Goal: Task Accomplishment & Management: Manage account settings

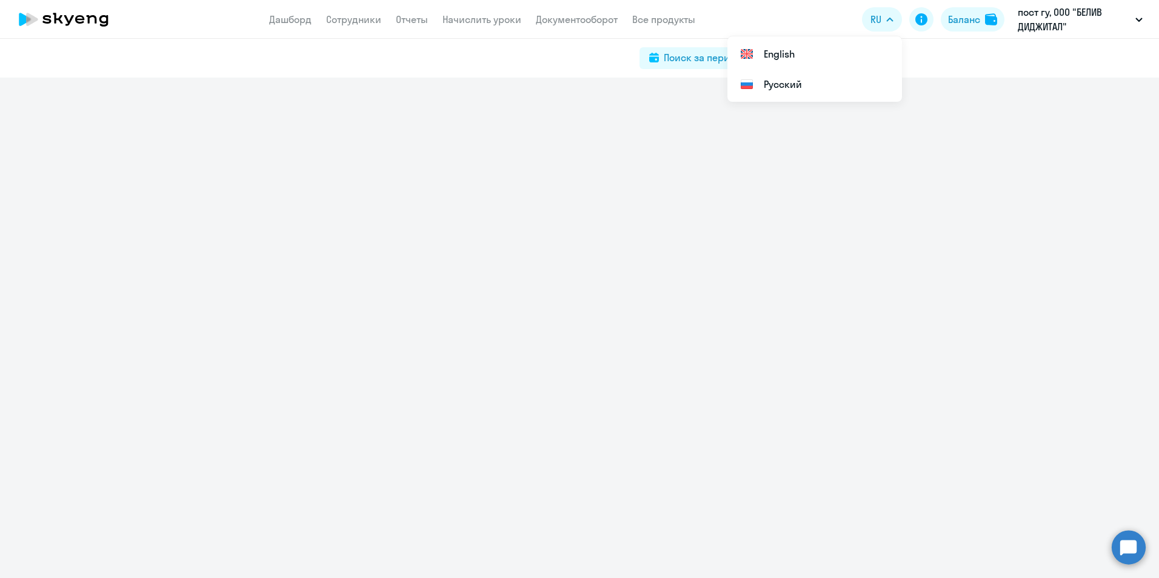
click at [833, 285] on div at bounding box center [579, 328] width 1159 height 501
click at [333, 20] on link "Сотрудники" at bounding box center [353, 19] width 55 height 12
select select "30"
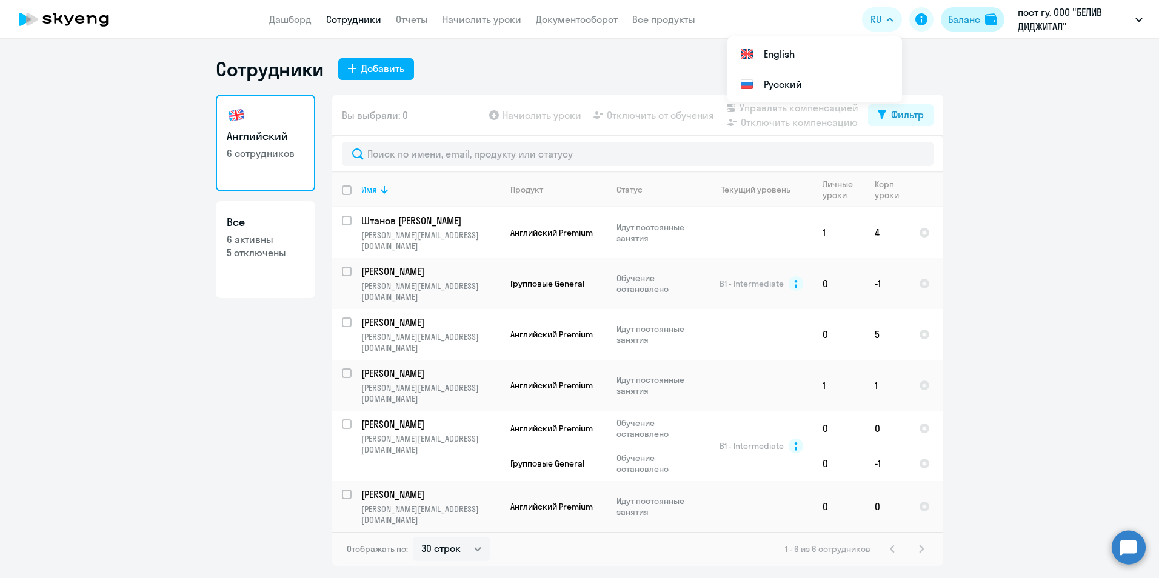
click at [961, 19] on div "Баланс" at bounding box center [964, 19] width 32 height 15
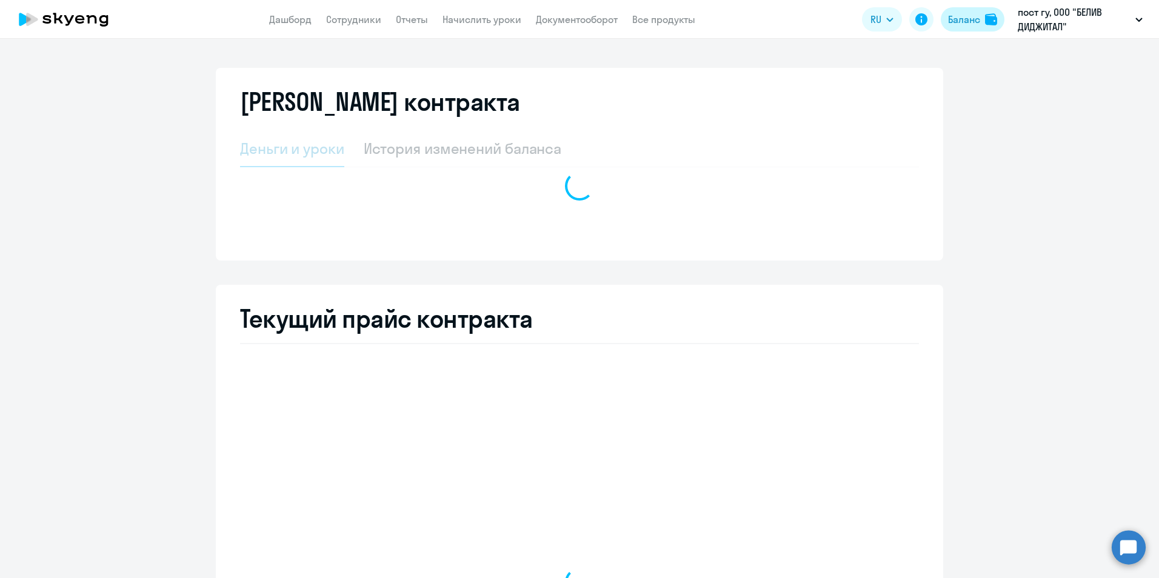
select select "english_adult_not_native_speaker_premium"
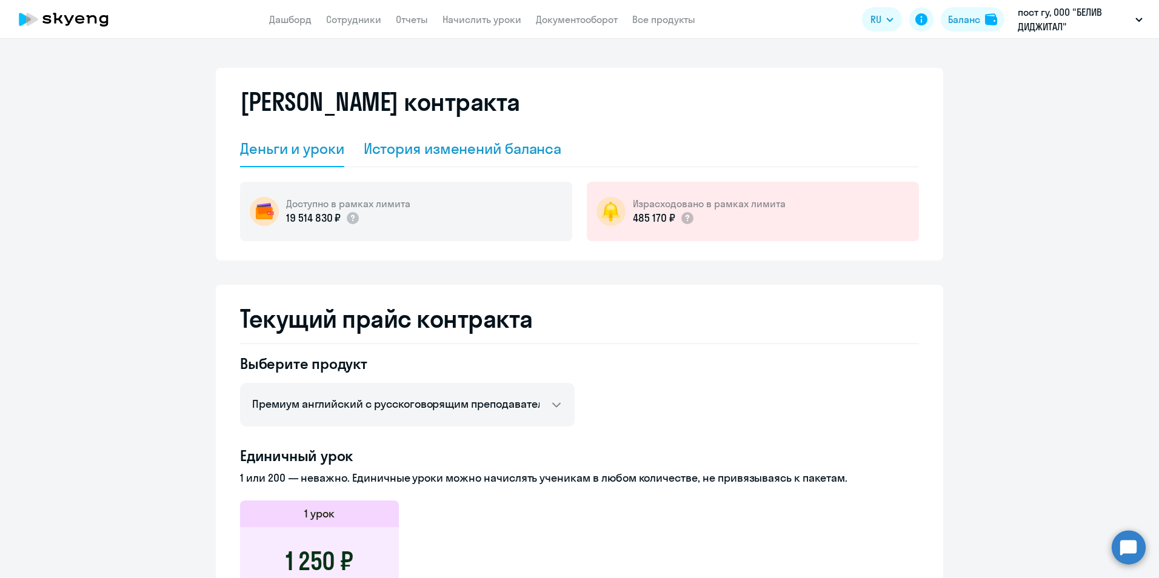
click at [486, 155] on div "История изменений баланса" at bounding box center [463, 148] width 198 height 19
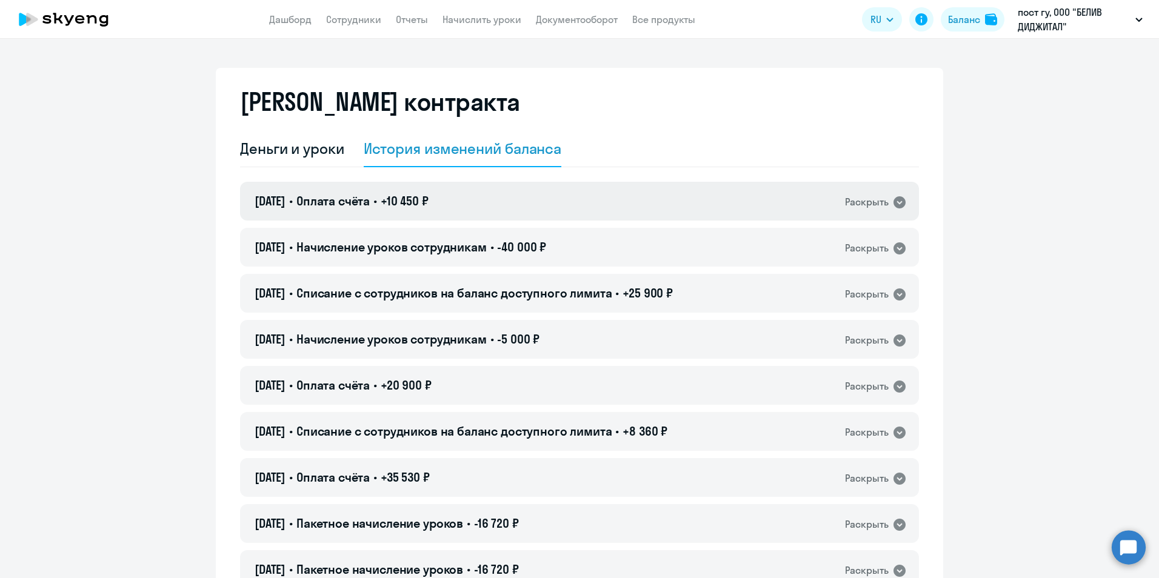
click at [900, 201] on icon at bounding box center [900, 202] width 12 height 12
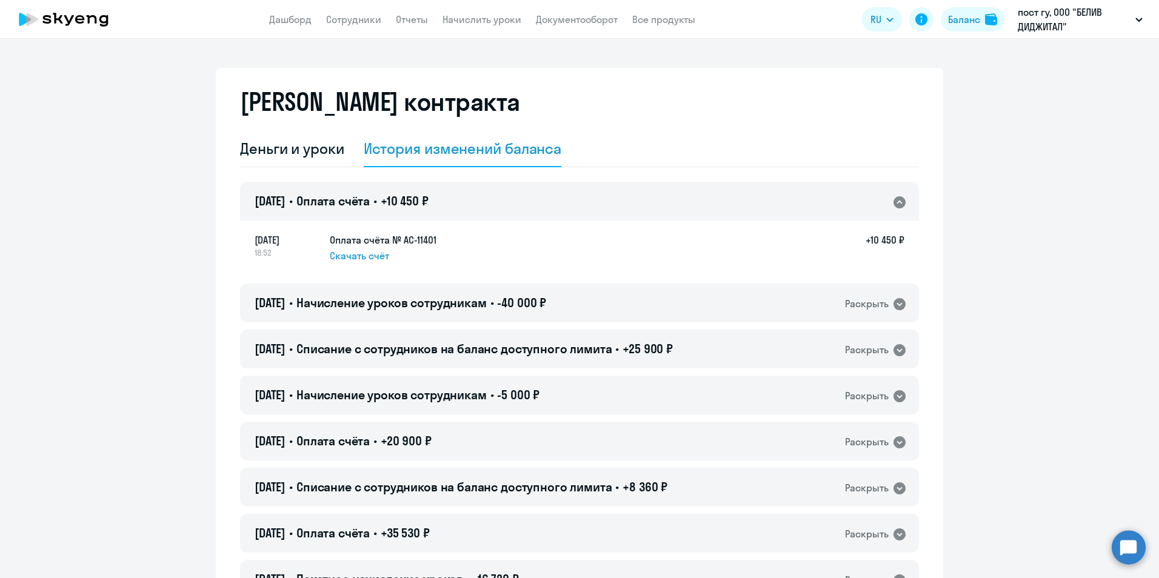
click at [900, 202] on icon at bounding box center [900, 202] width 12 height 12
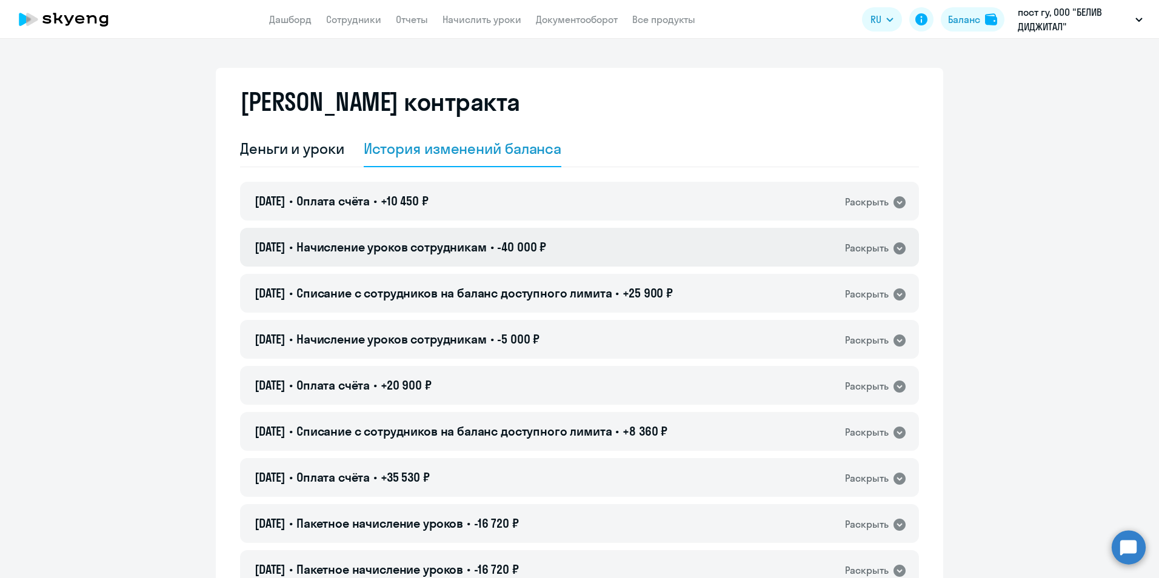
click at [899, 249] on icon at bounding box center [900, 249] width 12 height 12
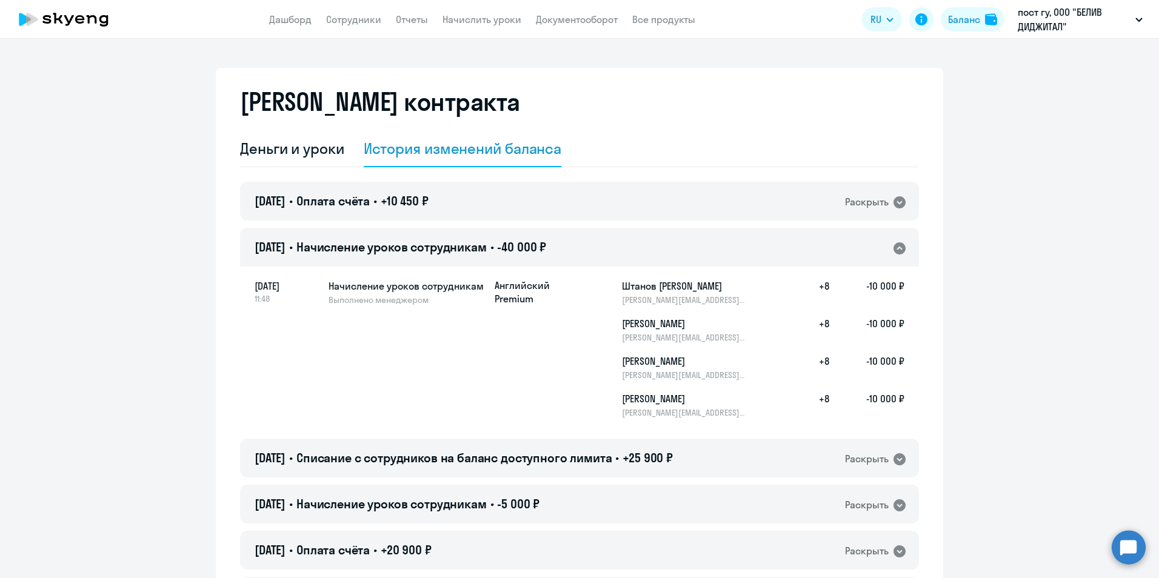
click at [899, 249] on icon at bounding box center [900, 249] width 12 height 12
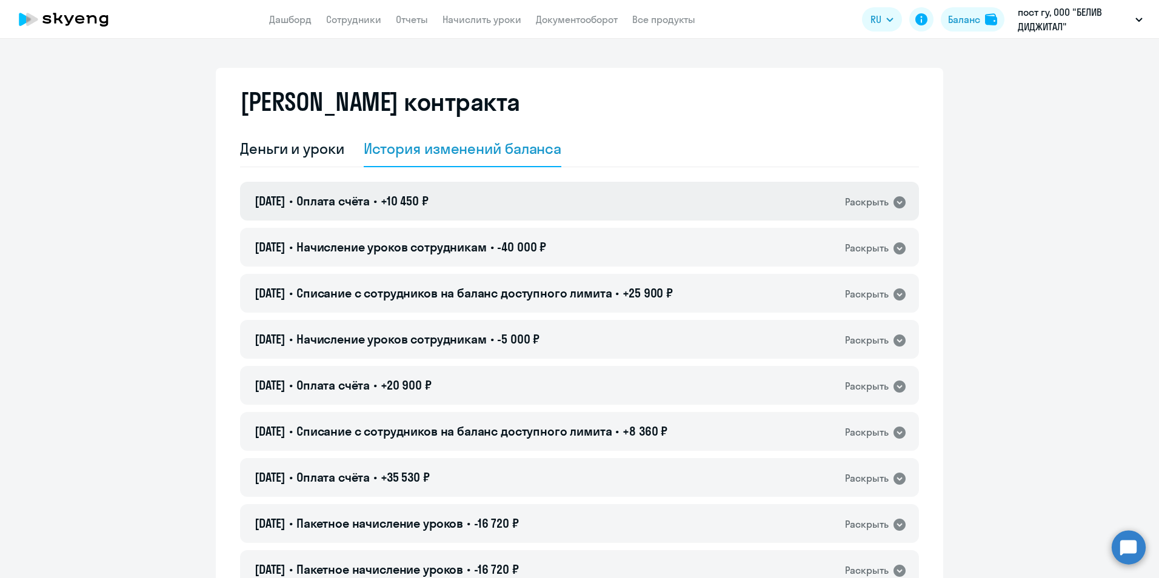
click at [899, 205] on icon at bounding box center [900, 202] width 12 height 12
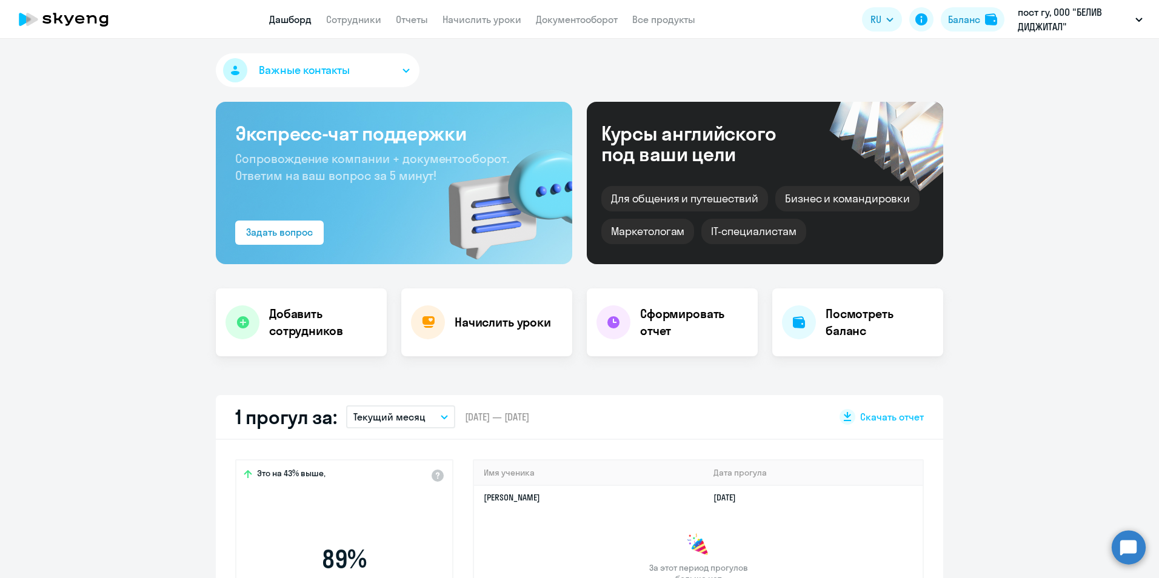
select select "30"
click at [502, 329] on h4 "Начислить уроки" at bounding box center [503, 322] width 96 height 17
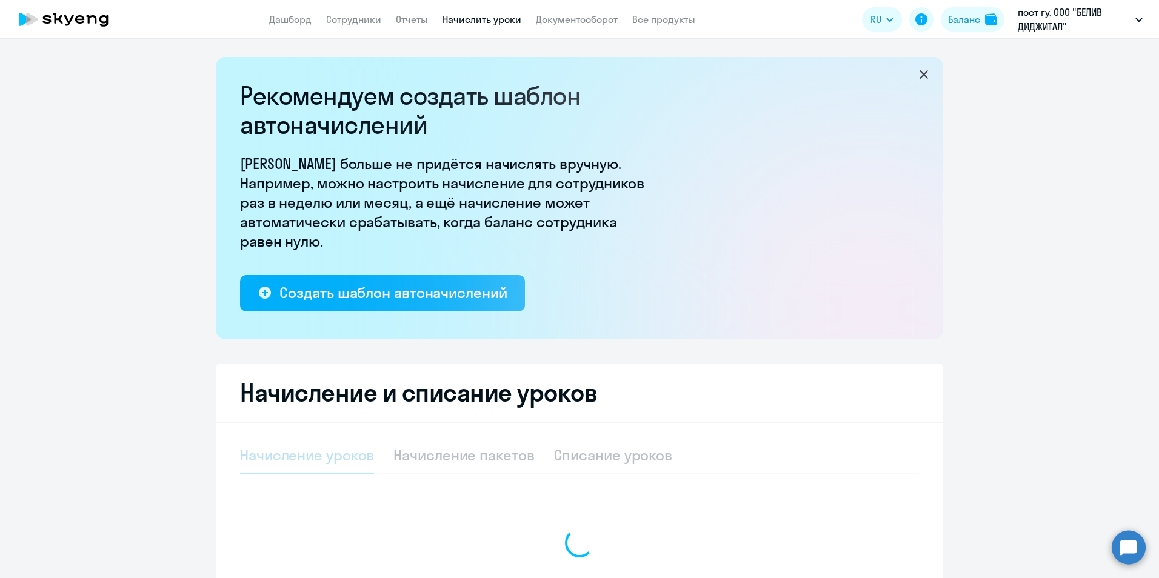
select select "10"
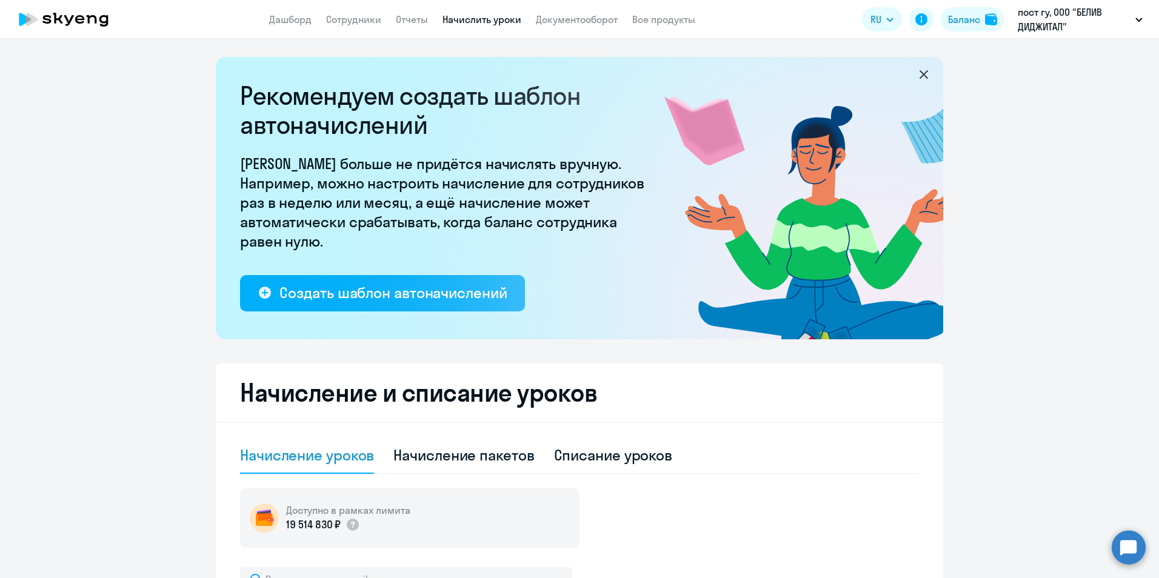
scroll to position [367, 0]
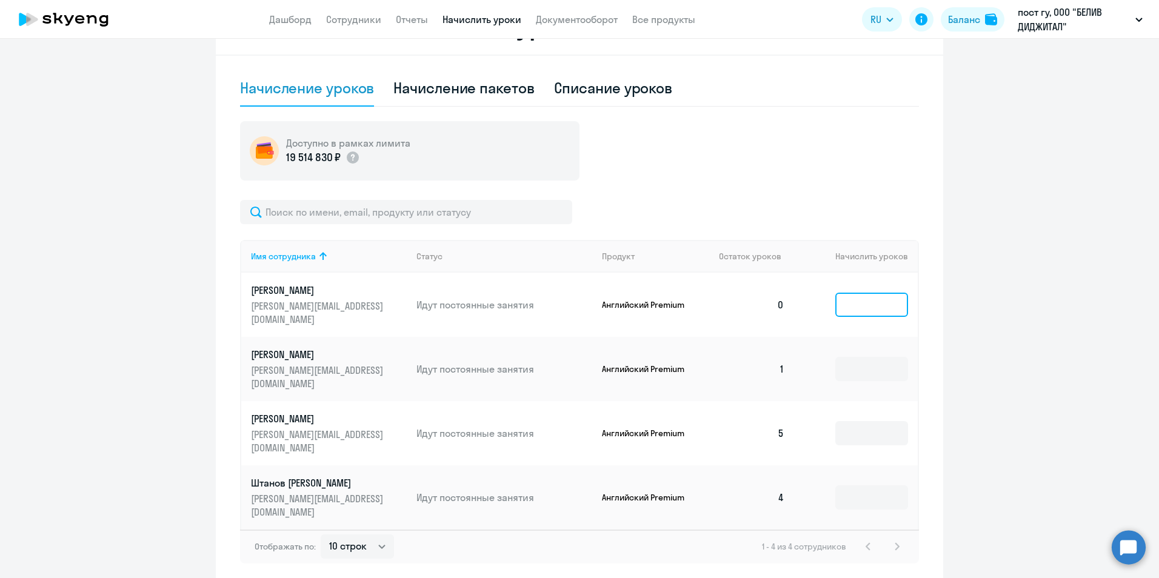
click at [865, 297] on input at bounding box center [872, 305] width 73 height 24
click at [869, 301] on input at bounding box center [872, 305] width 73 height 24
click at [893, 293] on input at bounding box center [872, 305] width 73 height 24
click at [877, 295] on input at bounding box center [872, 305] width 73 height 24
click at [878, 296] on input at bounding box center [872, 305] width 73 height 24
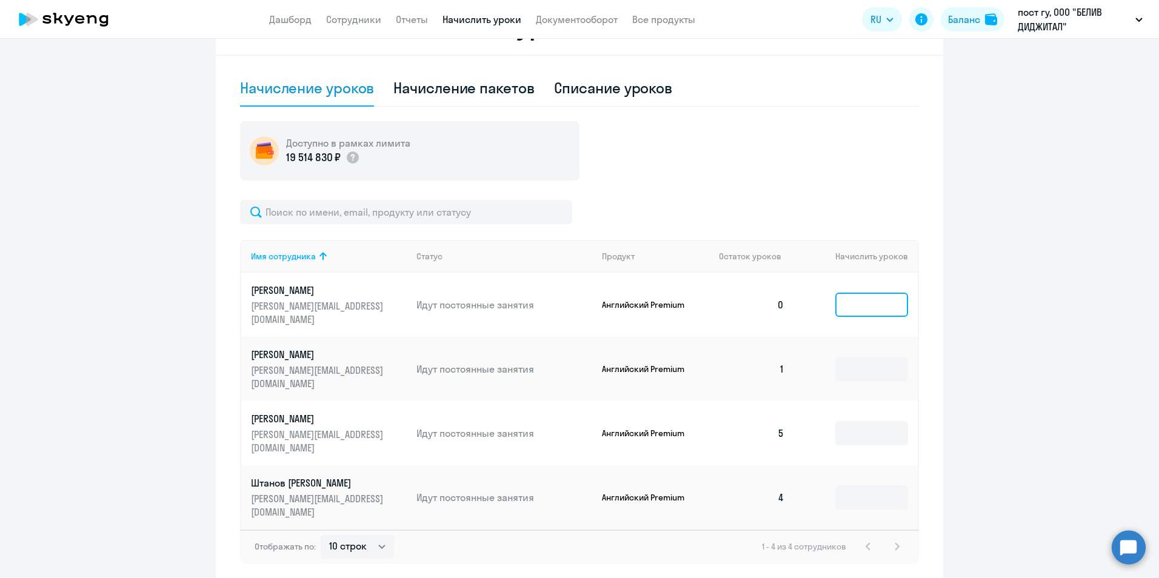
type input "2"
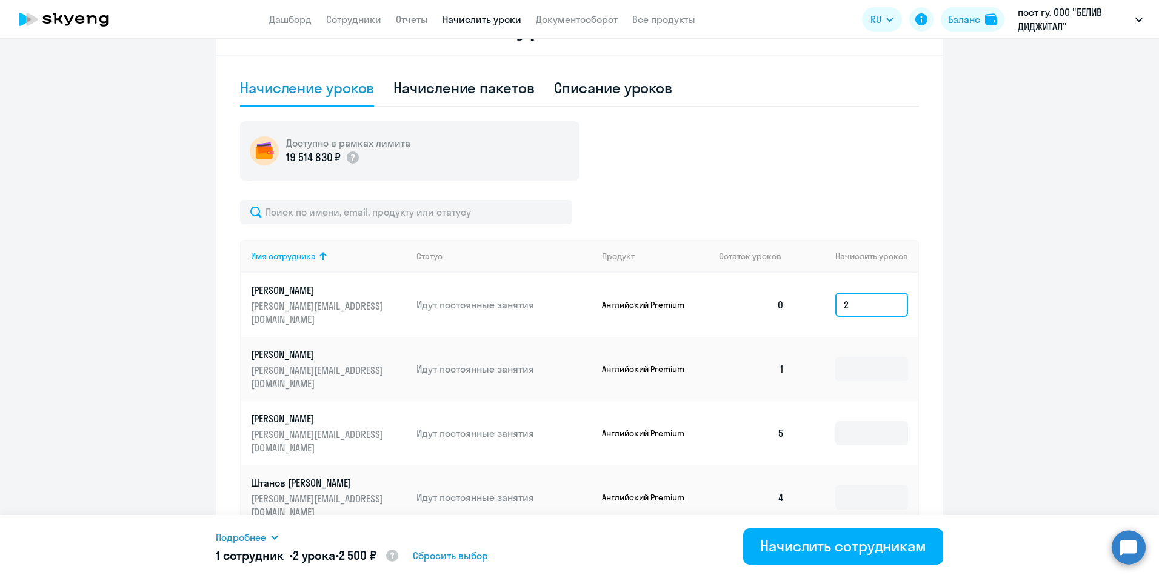
drag, startPoint x: 866, startPoint y: 302, endPoint x: 822, endPoint y: 306, distance: 44.5
click at [822, 306] on td "2" at bounding box center [856, 305] width 124 height 64
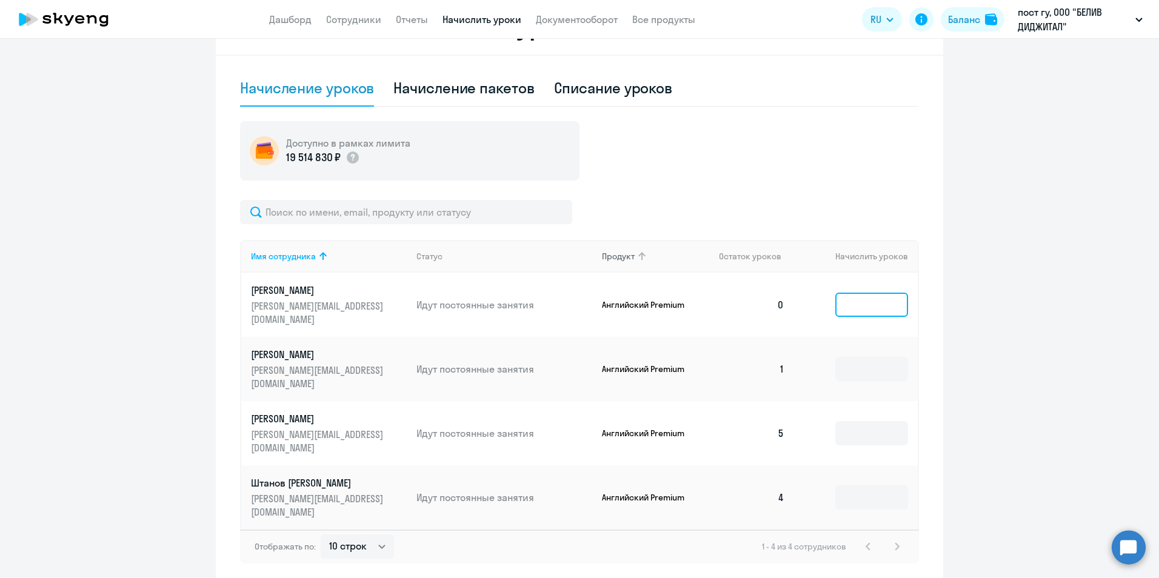
scroll to position [0, 0]
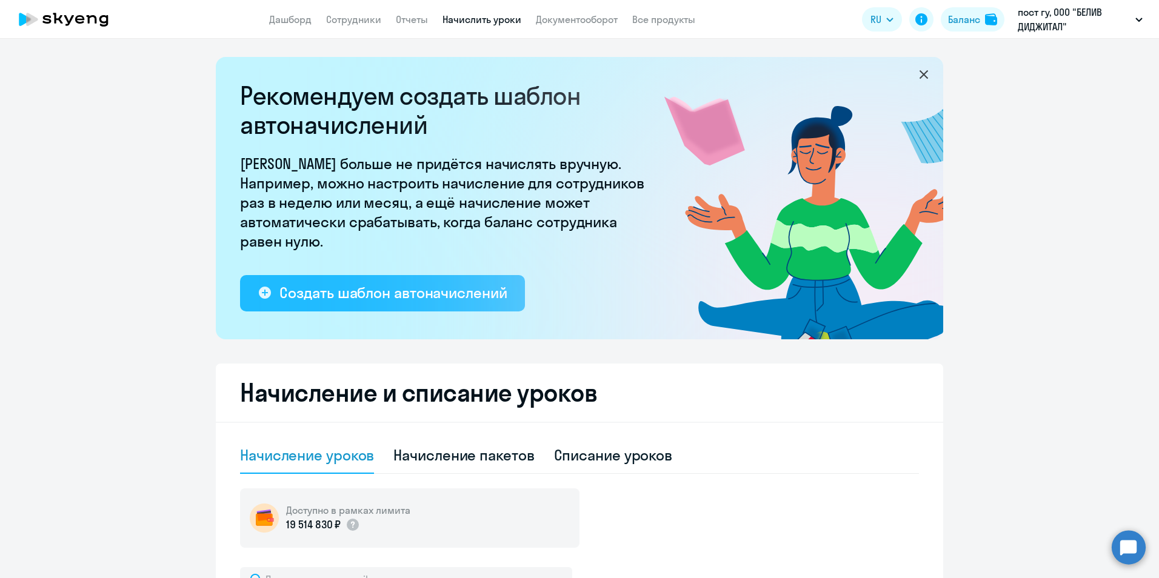
click at [409, 294] on div "Создать шаблон автоначислений" at bounding box center [393, 292] width 227 height 19
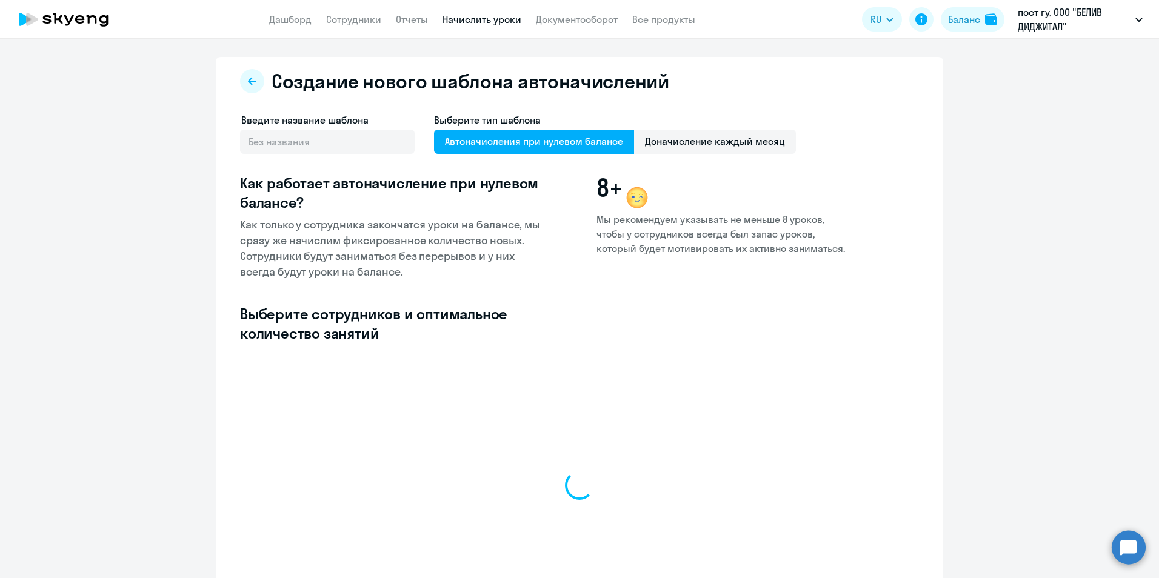
select select "10"
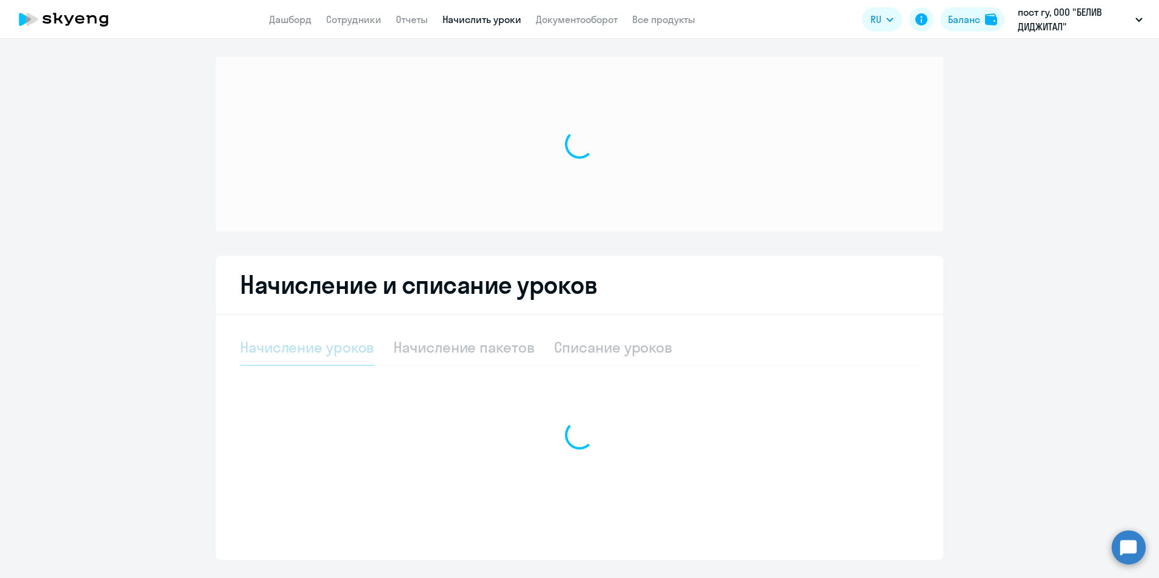
select select "10"
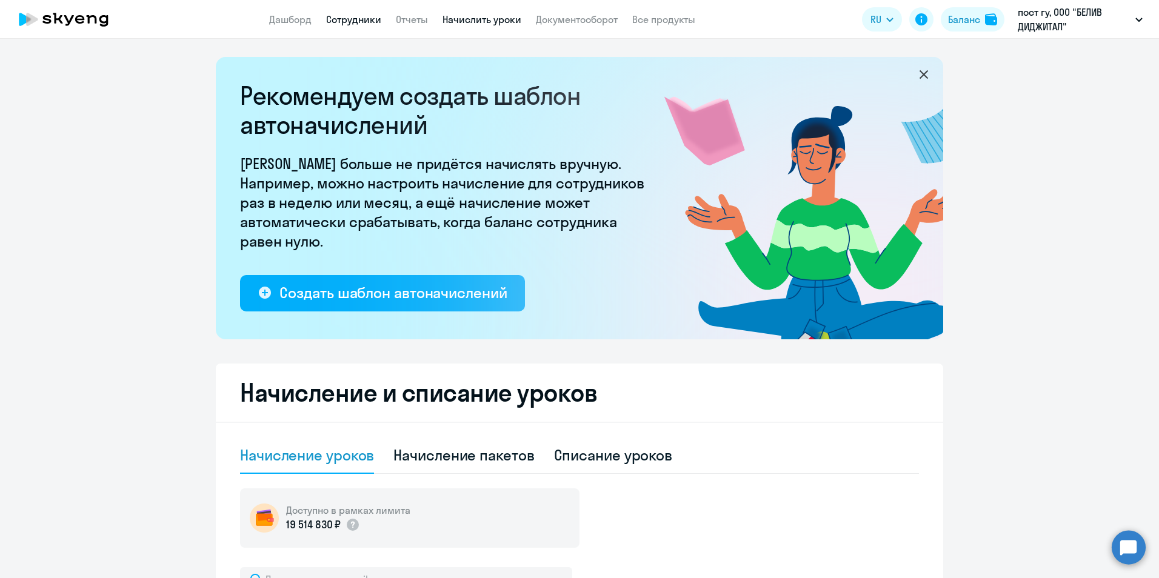
click at [351, 18] on link "Сотрудники" at bounding box center [353, 19] width 55 height 12
select select "30"
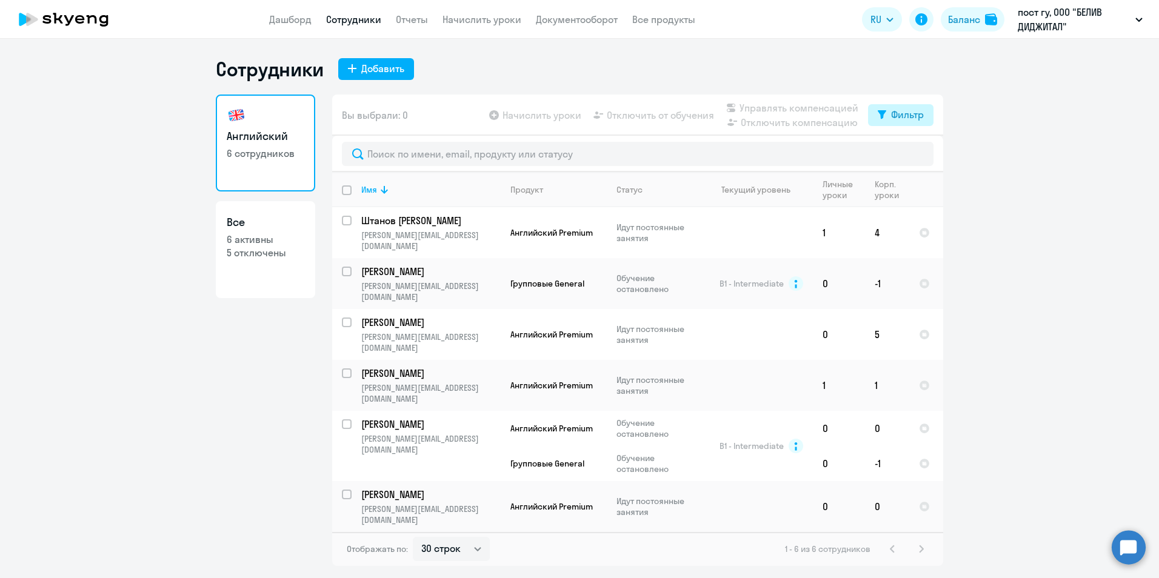
click at [908, 109] on div "Фильтр" at bounding box center [907, 114] width 33 height 15
click at [671, 119] on app-table-action-button "Отключить от обучения" at bounding box center [652, 115] width 123 height 15
click at [606, 532] on div "Отображать по: 30 строк 50 строк 100 строк 1 - 6 из 6 сотрудников" at bounding box center [637, 549] width 611 height 34
click at [99, 408] on ng-component "Сотрудники Добавить Английский 6 сотрудников Все 6 активны 5 отключены Вы выбра…" at bounding box center [579, 311] width 1159 height 509
click at [1068, 211] on ng-component "Сотрудники Добавить Английский 6 сотрудников Все 6 активны 5 отключены Вы выбра…" at bounding box center [579, 311] width 1159 height 509
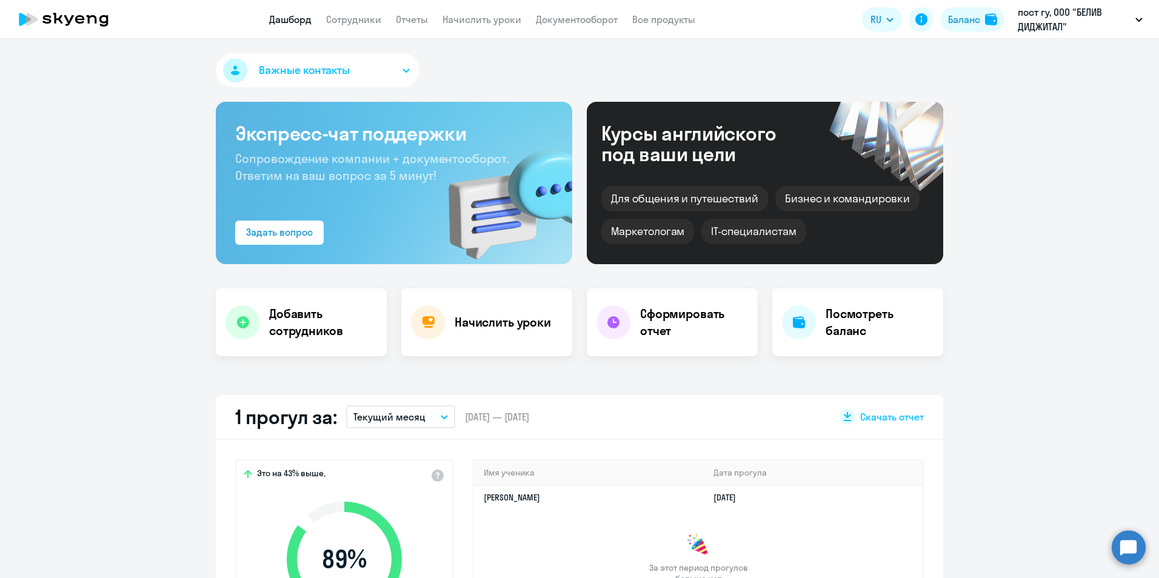
select select "30"
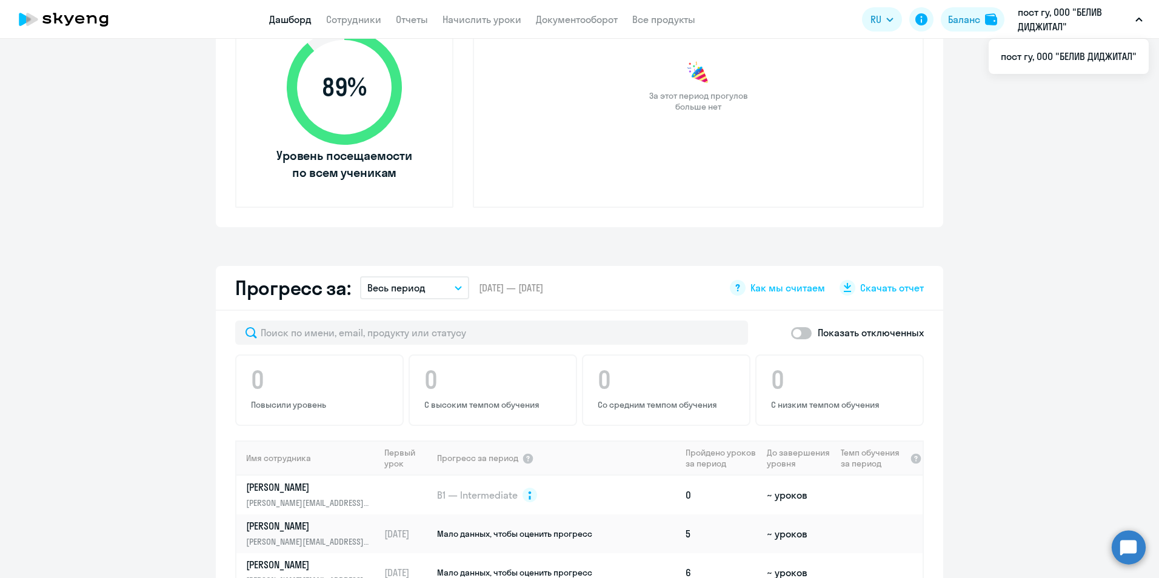
scroll to position [945, 0]
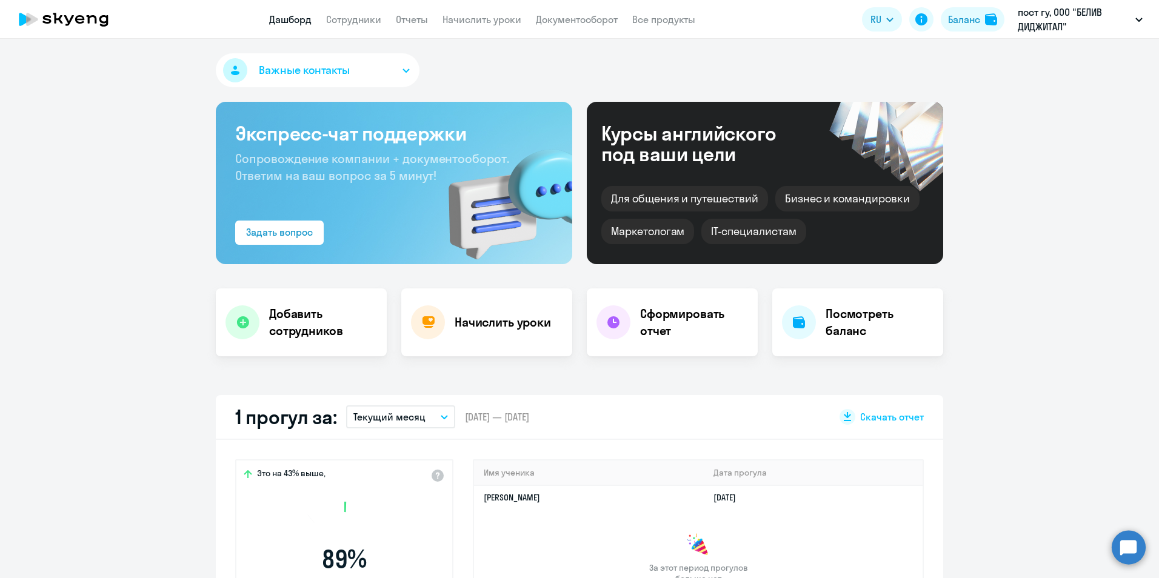
scroll to position [472, 0]
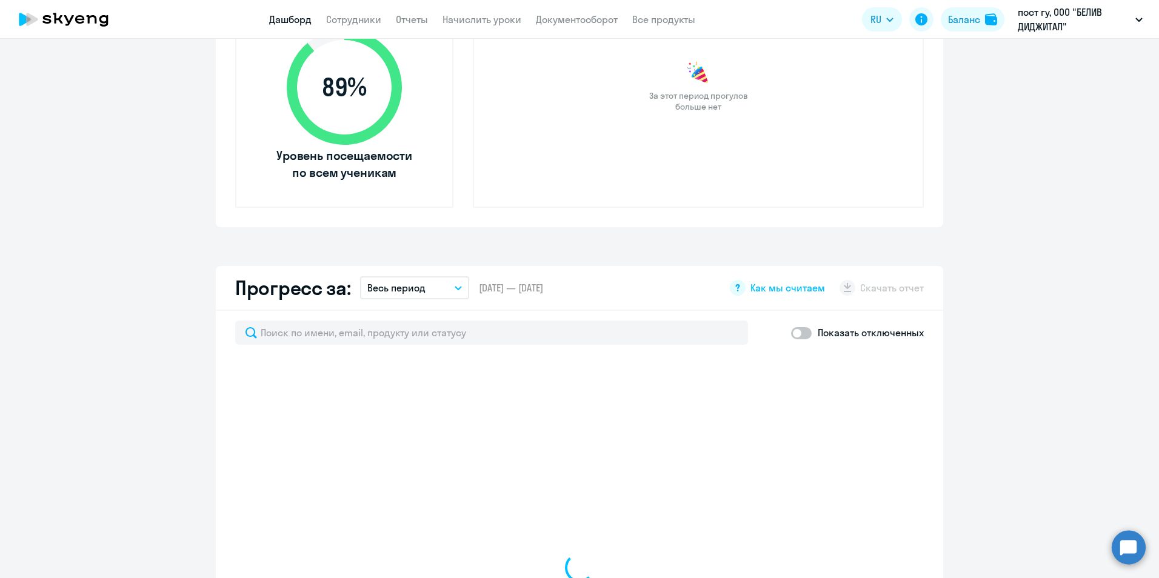
select select "30"
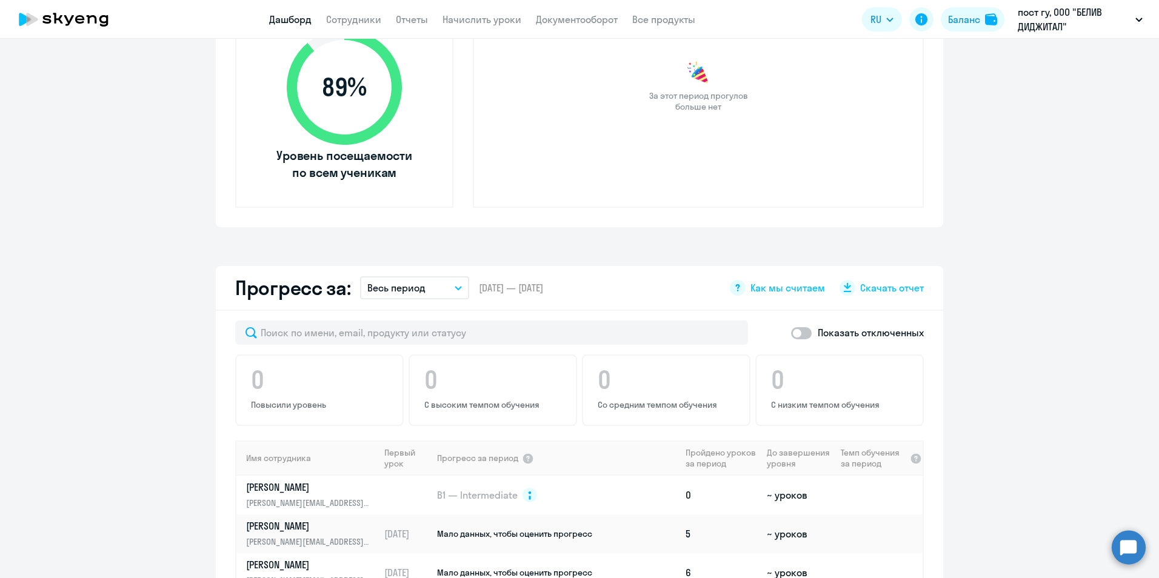
scroll to position [0, 0]
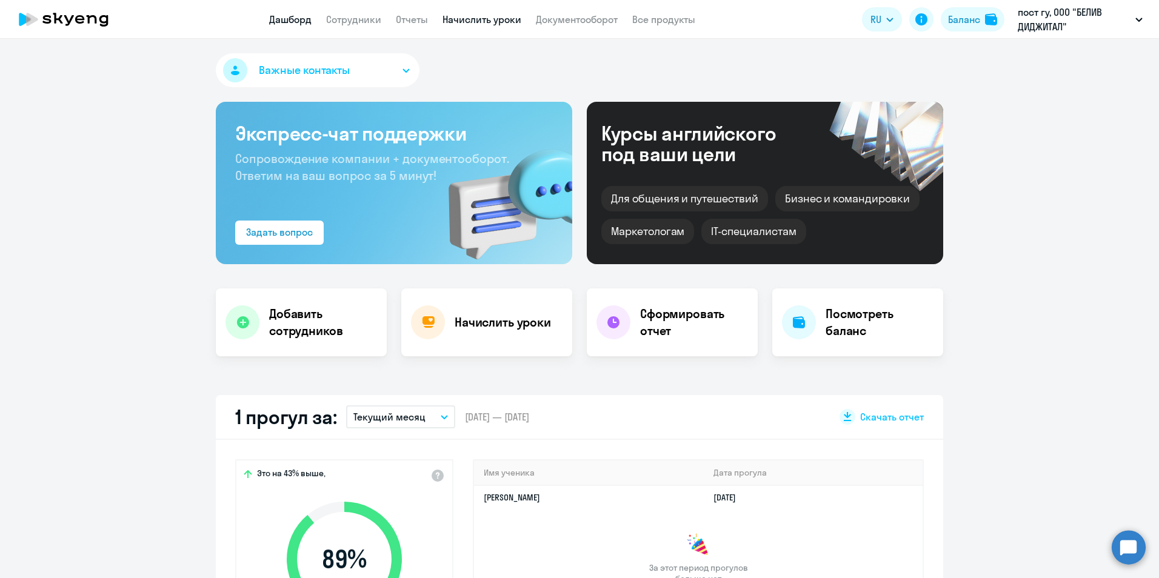
click at [492, 20] on link "Начислить уроки" at bounding box center [482, 19] width 79 height 12
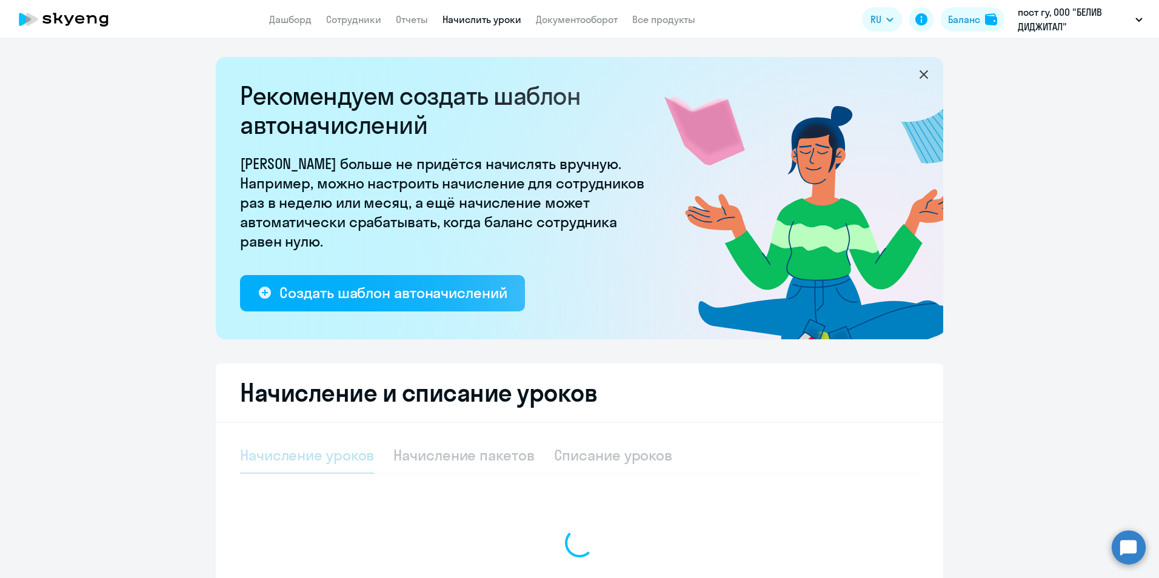
select select "10"
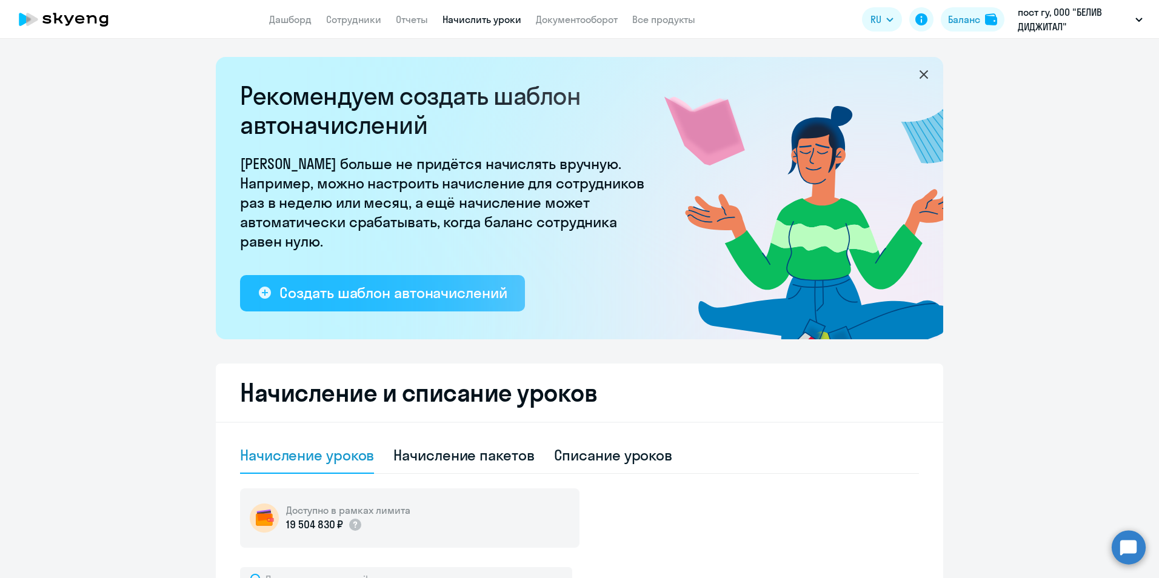
click at [326, 300] on div "Создать шаблон автоначислений" at bounding box center [393, 292] width 227 height 19
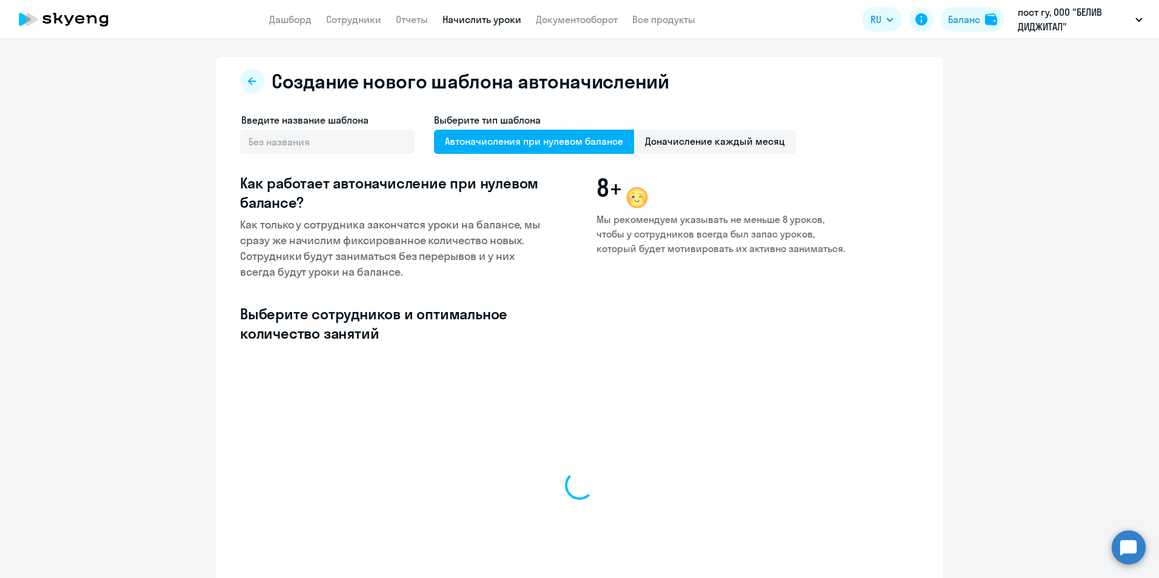
select select "10"
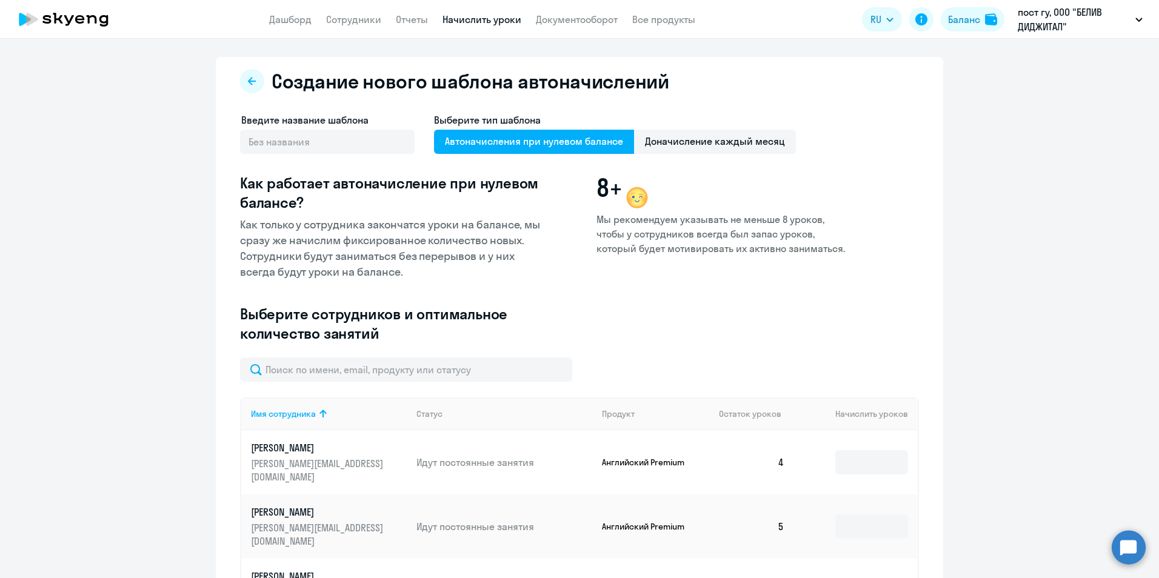
scroll to position [158, 0]
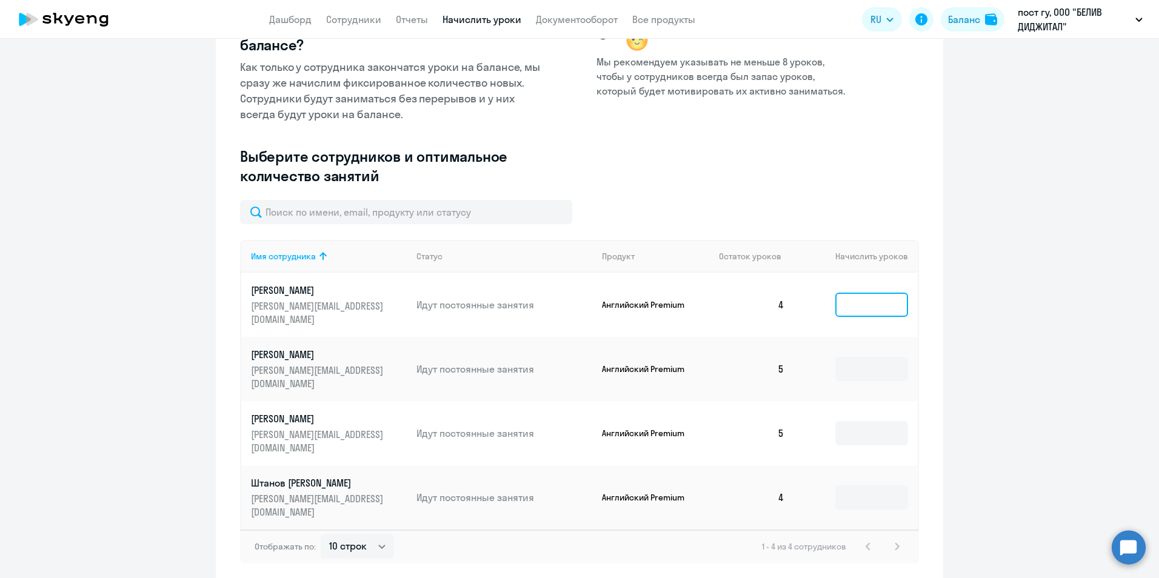
click at [860, 303] on input at bounding box center [872, 305] width 73 height 24
click at [824, 248] on th "Начислить уроков" at bounding box center [856, 256] width 124 height 33
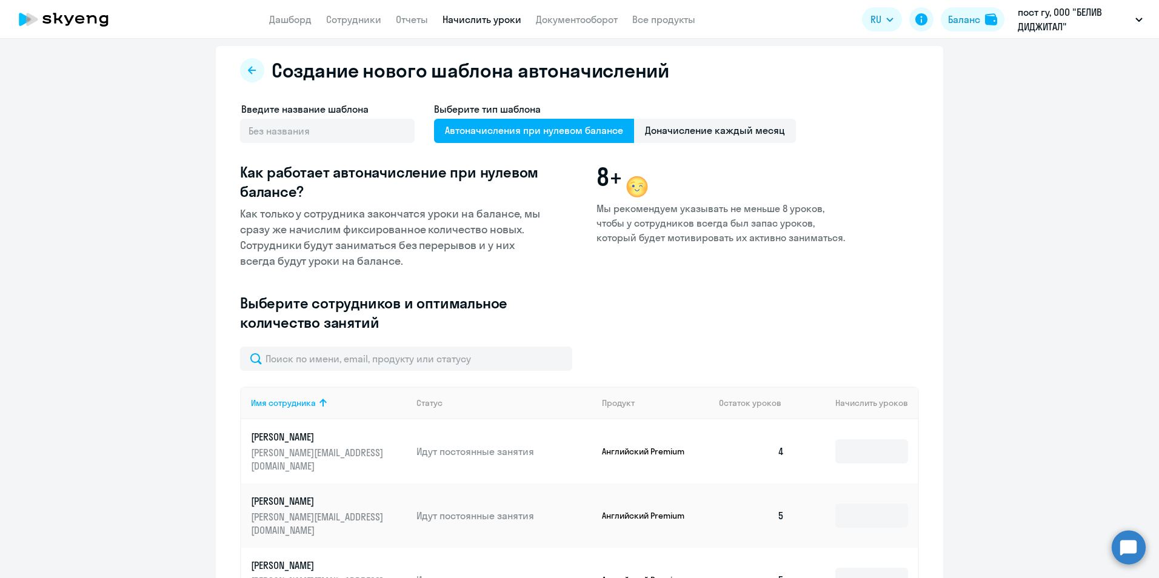
scroll to position [0, 0]
